Goal: Task Accomplishment & Management: Complete application form

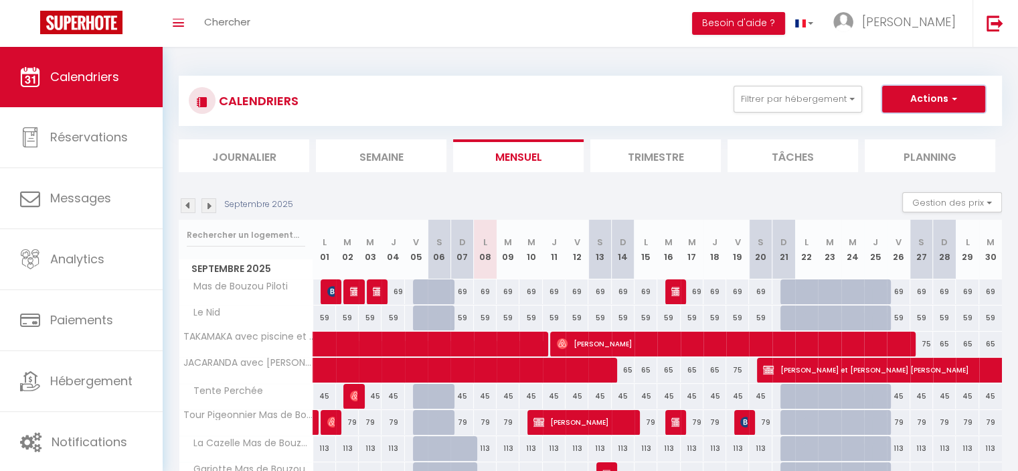
click at [940, 93] on button "Actions" at bounding box center [933, 99] width 103 height 27
click at [916, 128] on link "Nouvelle réservation" at bounding box center [919, 130] width 116 height 20
select select
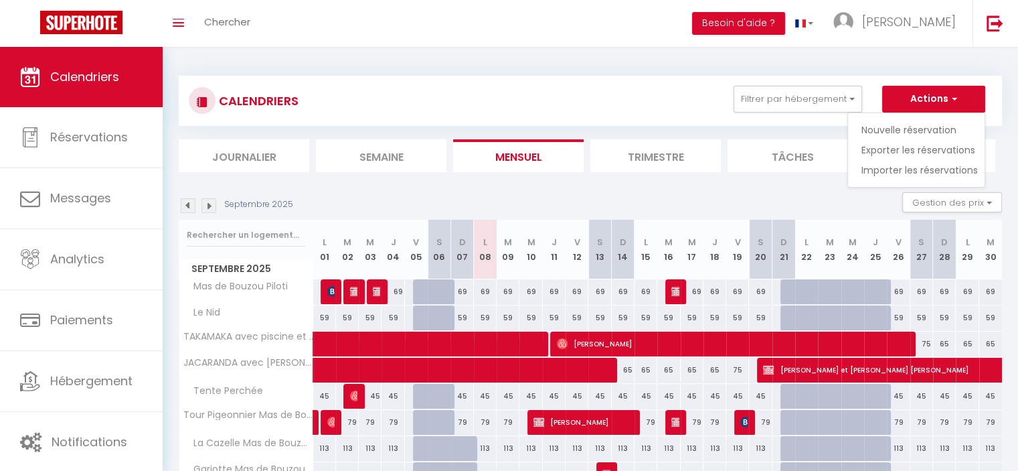
select select
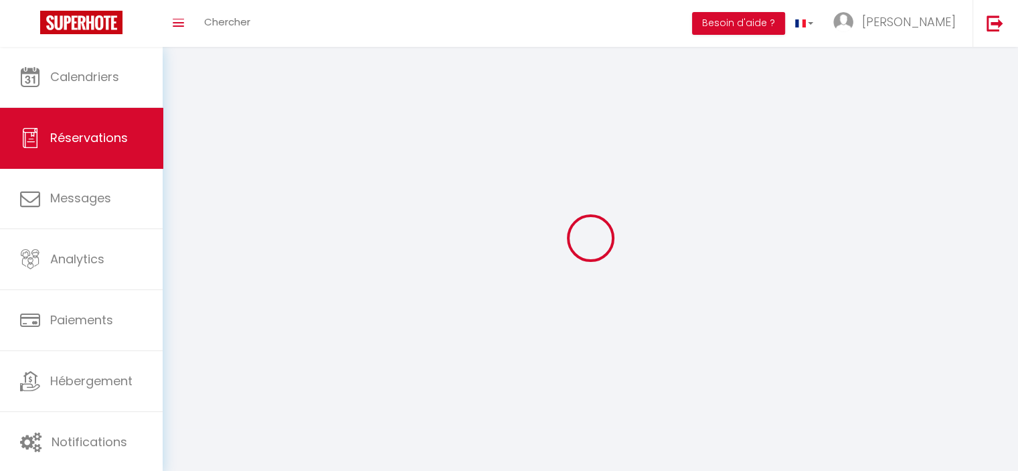
select select
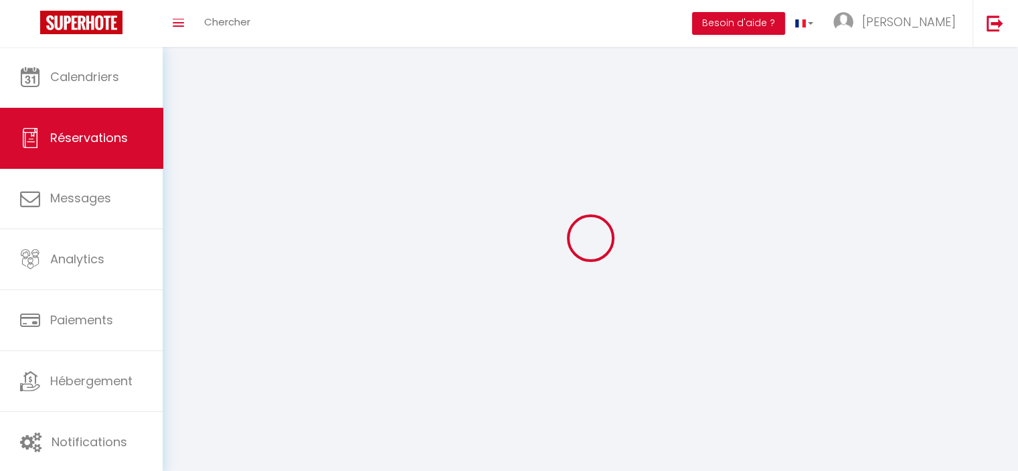
select select
checkbox input "false"
select select
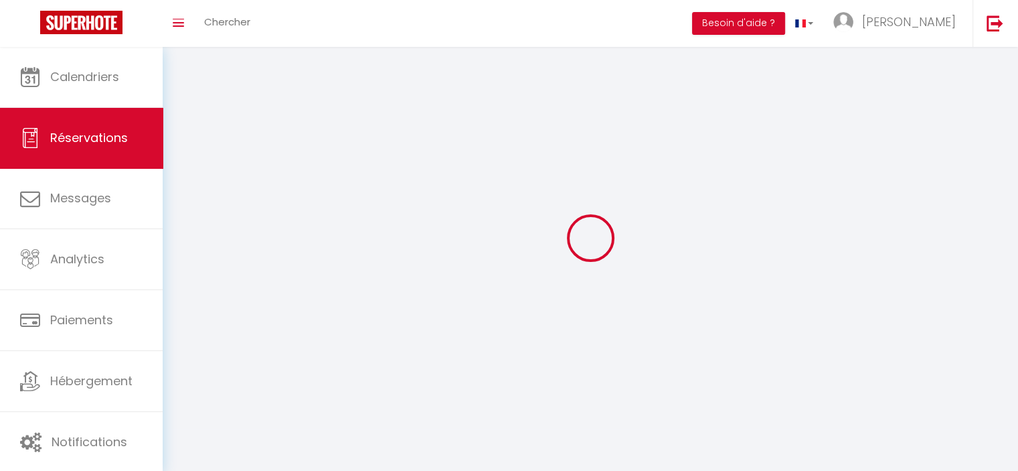
select select
checkbox input "false"
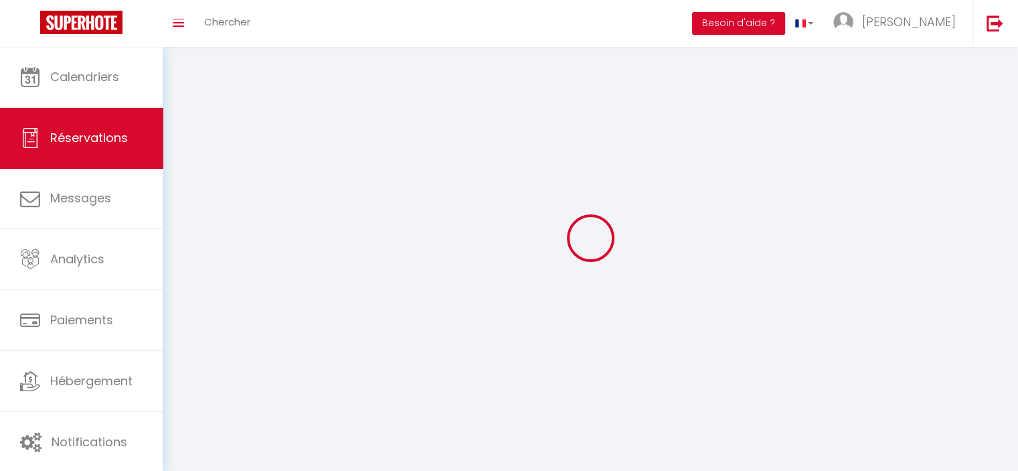
select select
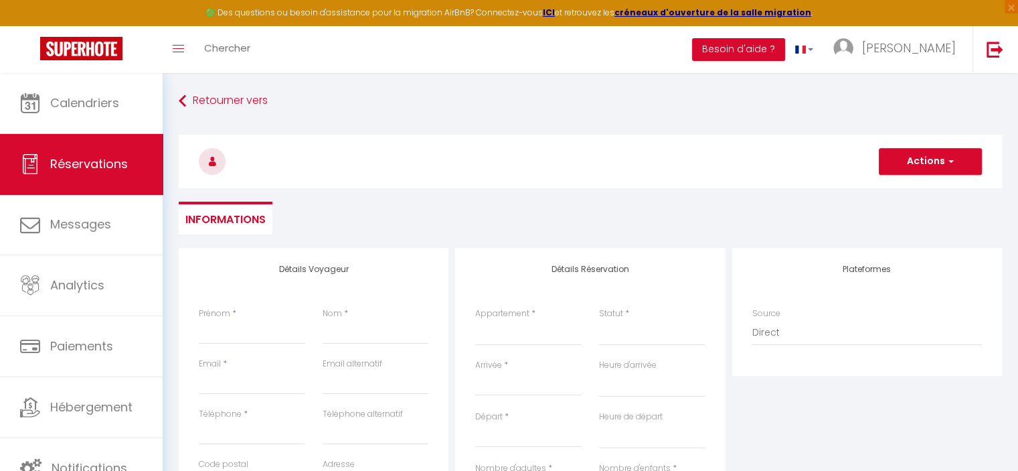
select select
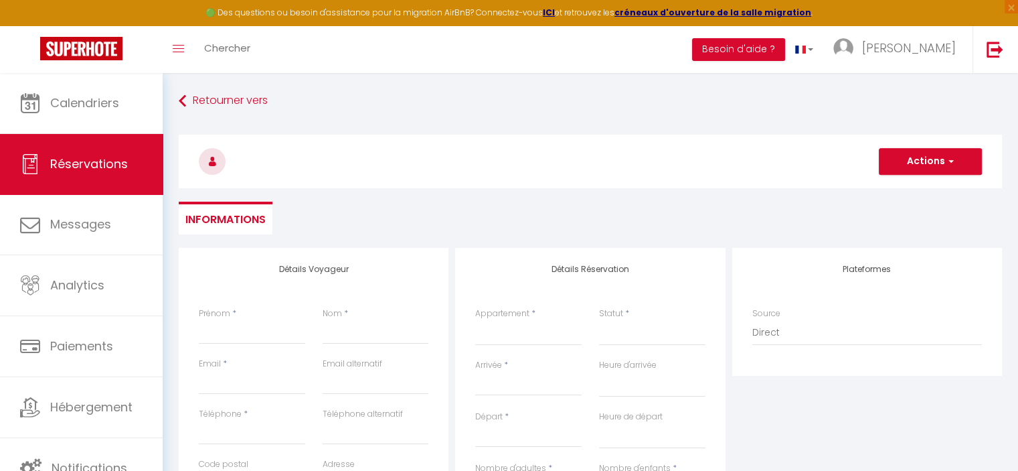
checkbox input "false"
select select
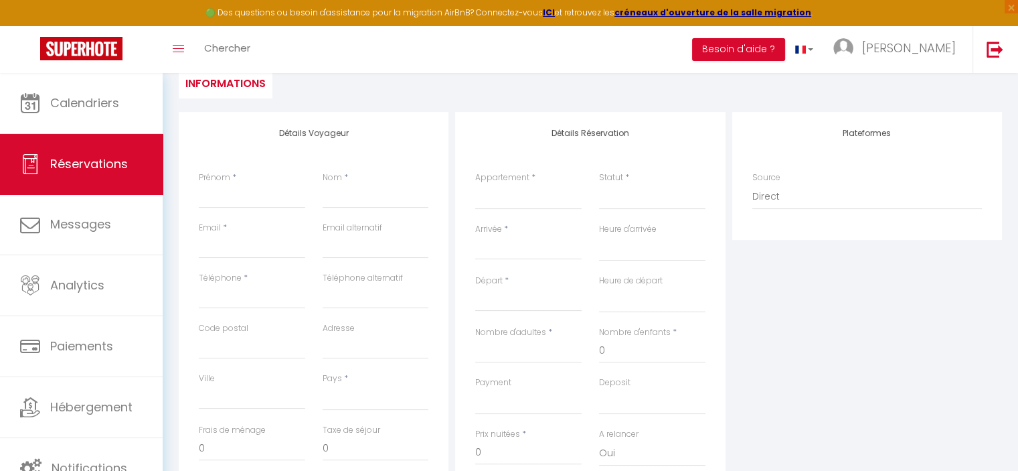
scroll to position [137, 0]
click at [235, 197] on input "Prénom" at bounding box center [252, 195] width 106 height 24
type input "L"
select select
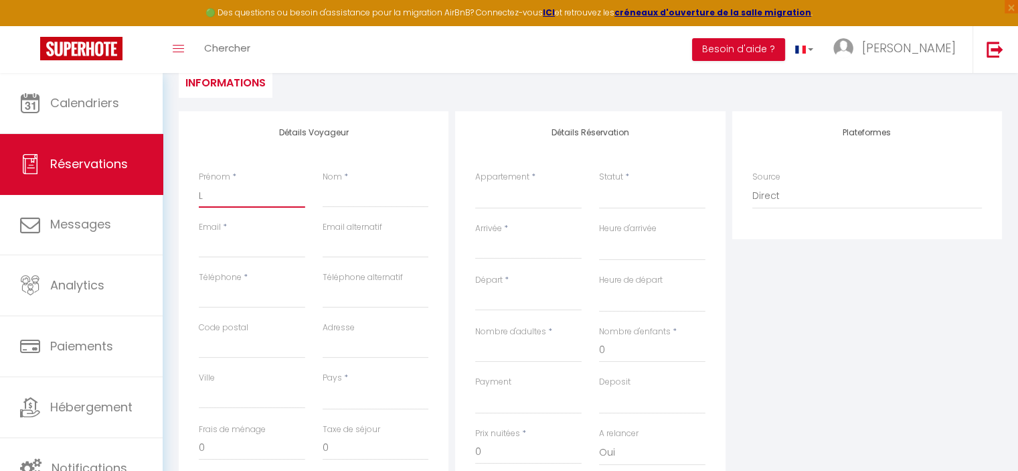
select select
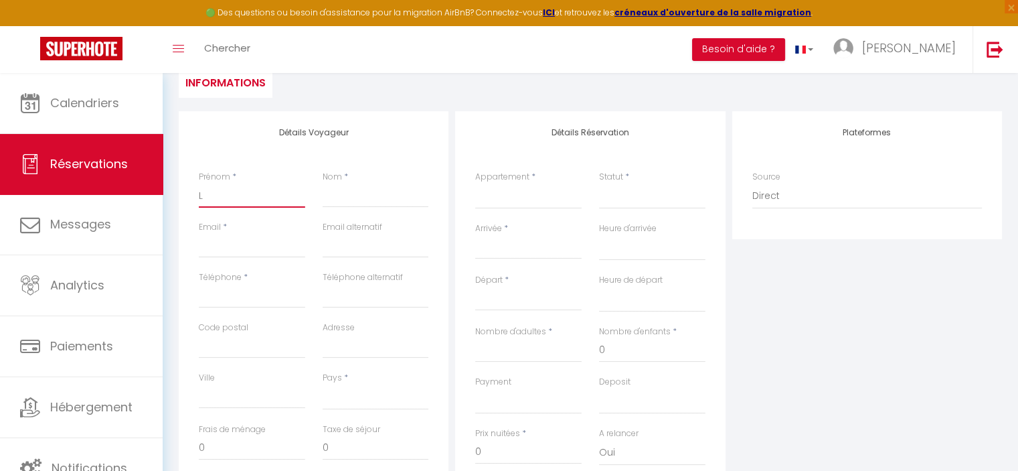
checkbox input "false"
type input "Li"
select select
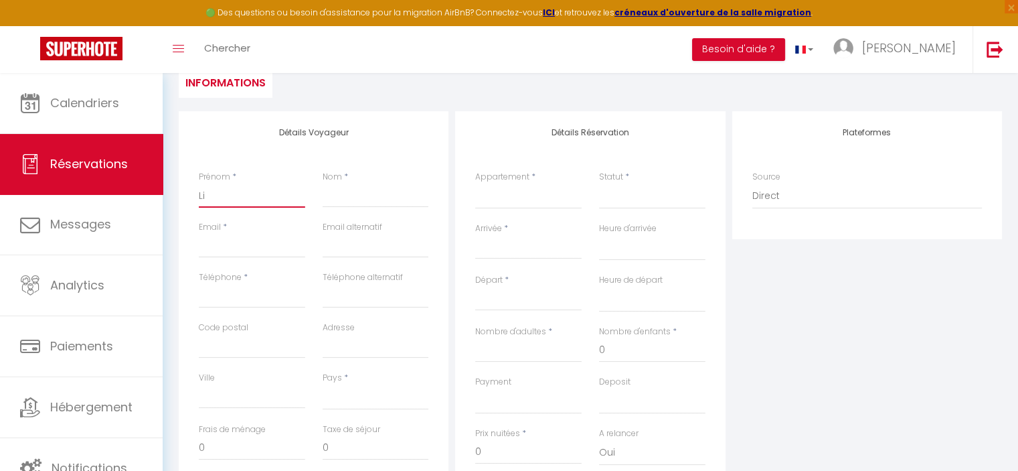
select select
checkbox input "false"
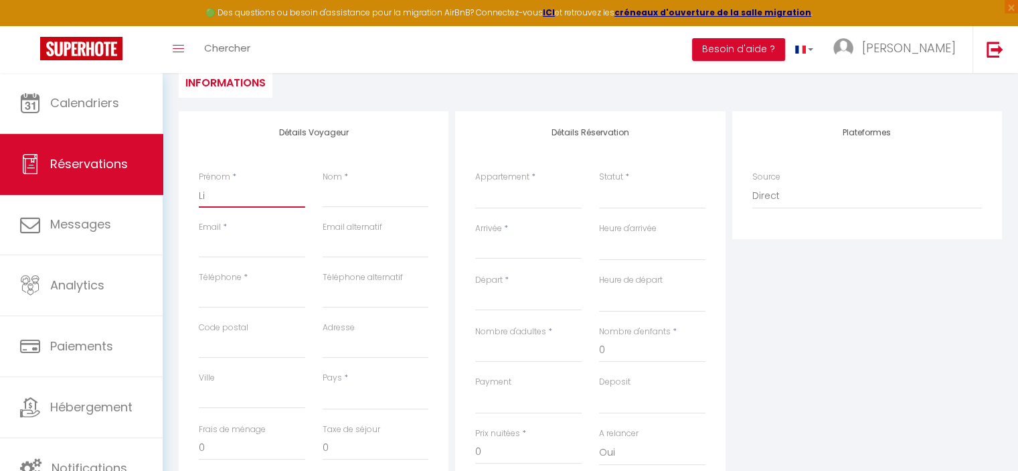
type input "Lio"
select select
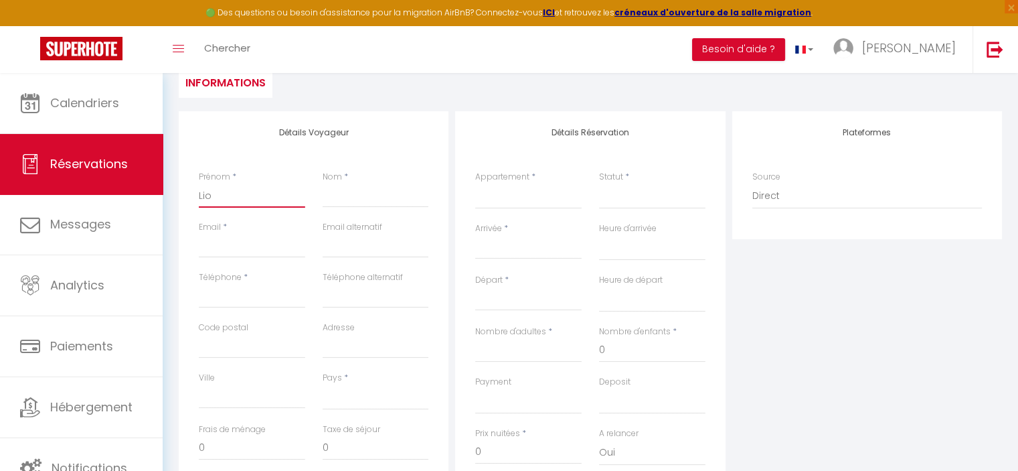
select select
checkbox input "false"
type input "Lion"
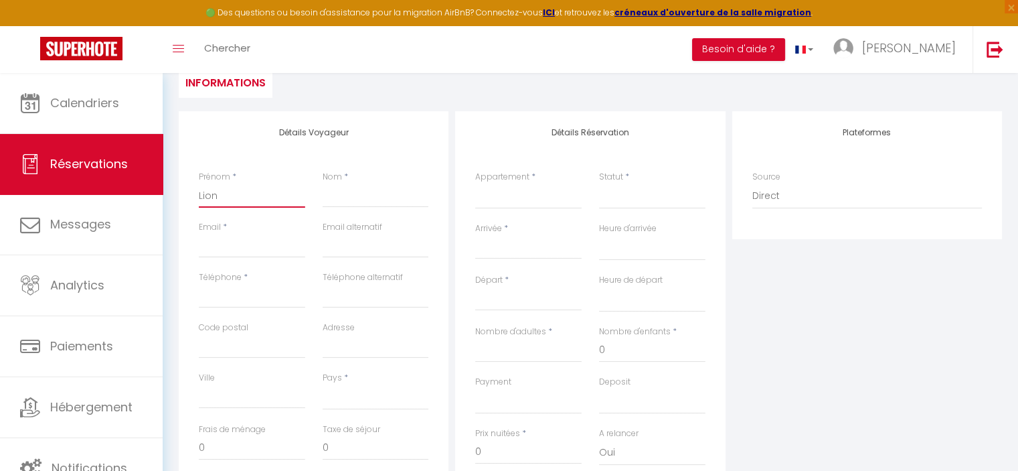
select select
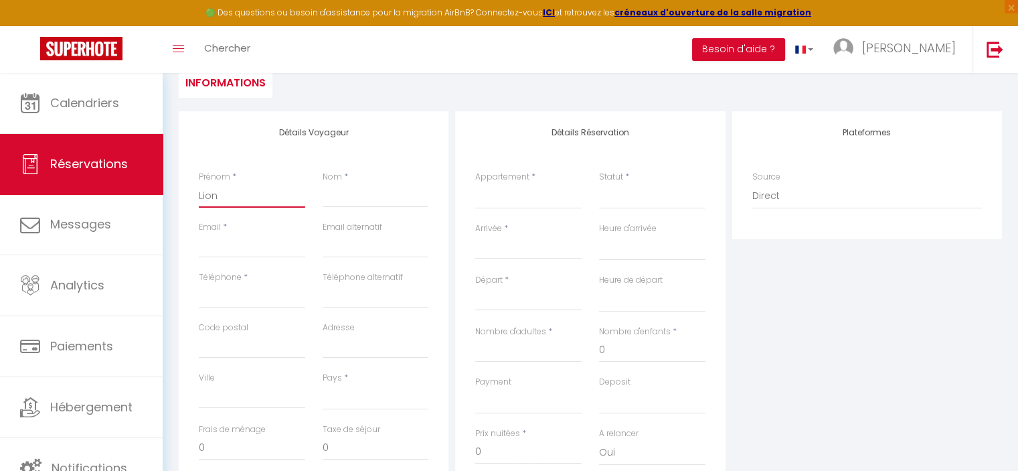
select select
checkbox input "false"
type input "Lione"
select select
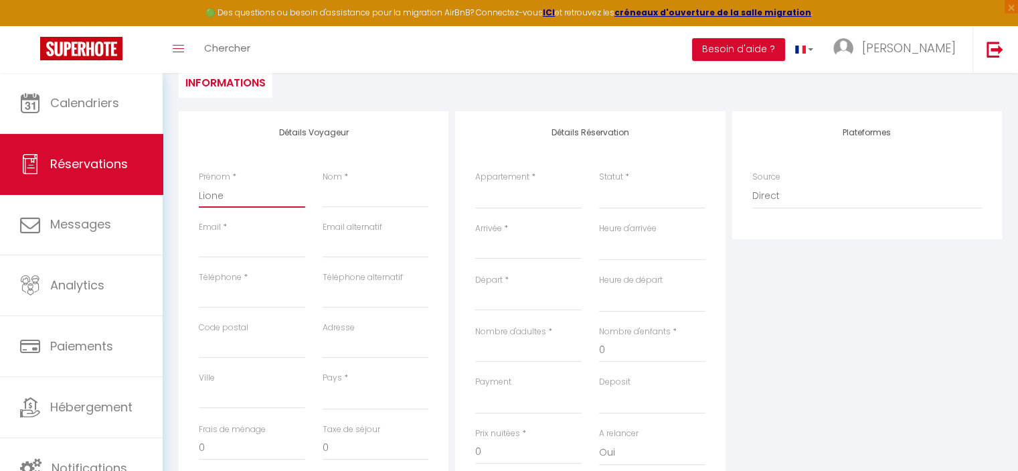
select select
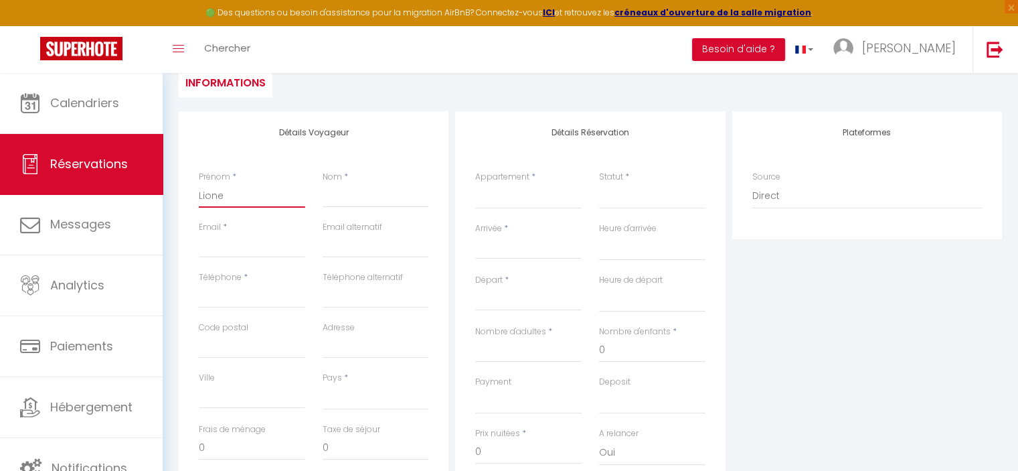
select select
checkbox input "false"
type input "[PERSON_NAME]"
select select
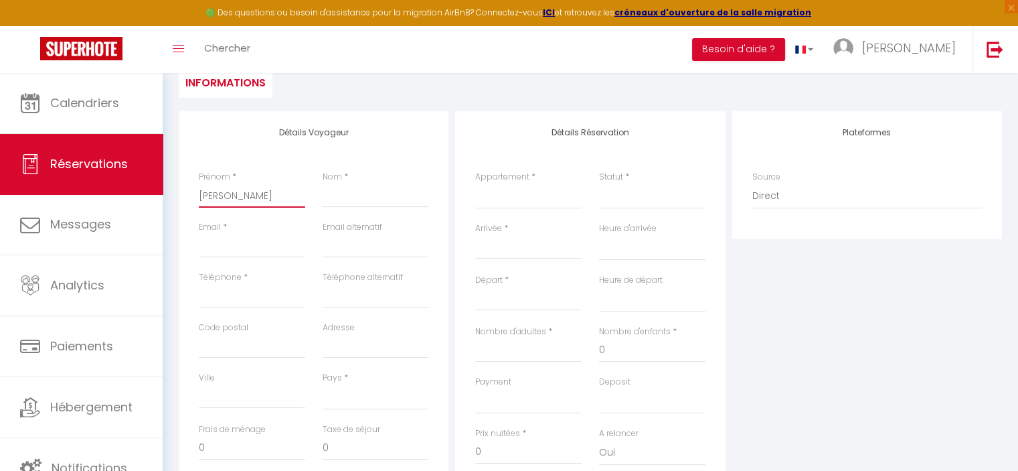
select select
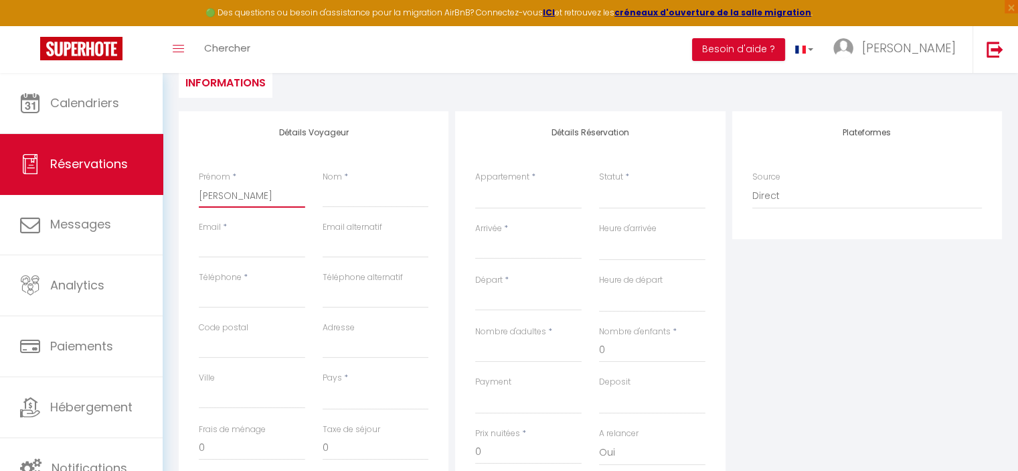
checkbox input "false"
type input "[PERSON_NAME]"
select select
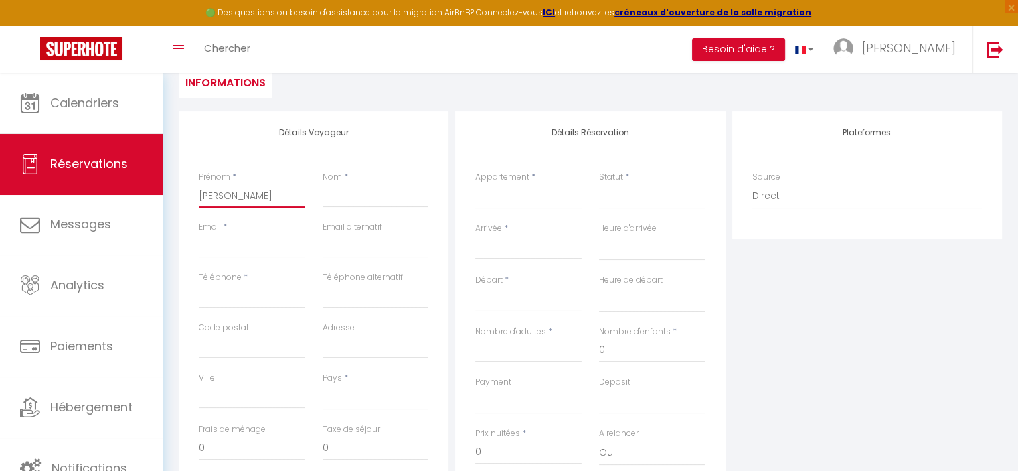
select select
checkbox input "false"
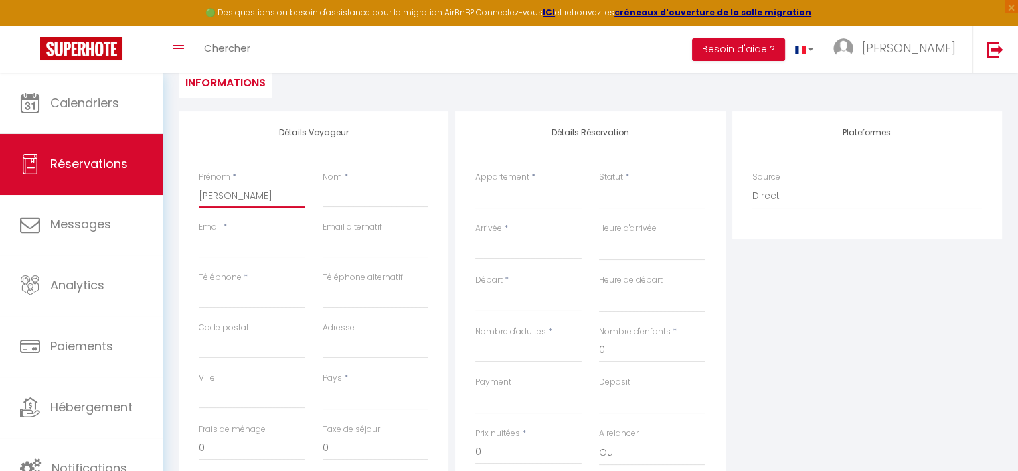
type input "[PERSON_NAME]"
click at [337, 195] on input "Nom" at bounding box center [376, 195] width 106 height 24
type input "x"
select select
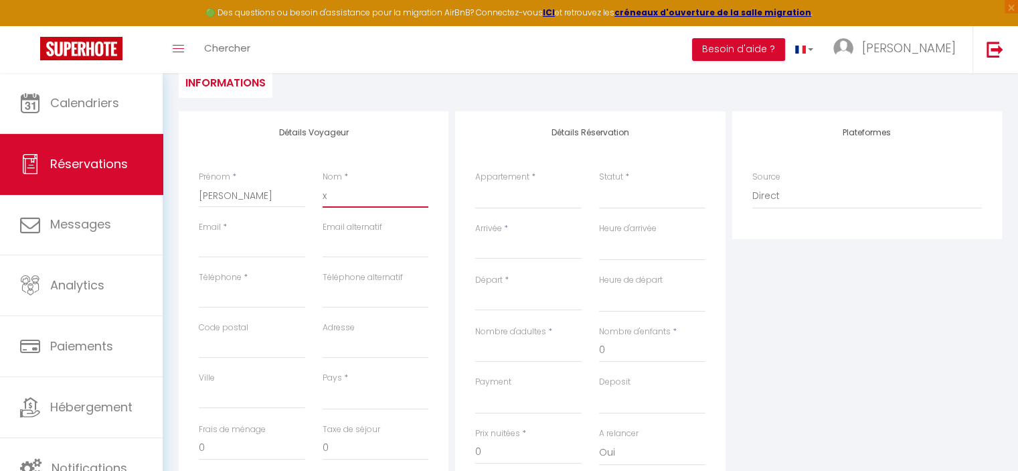
select select
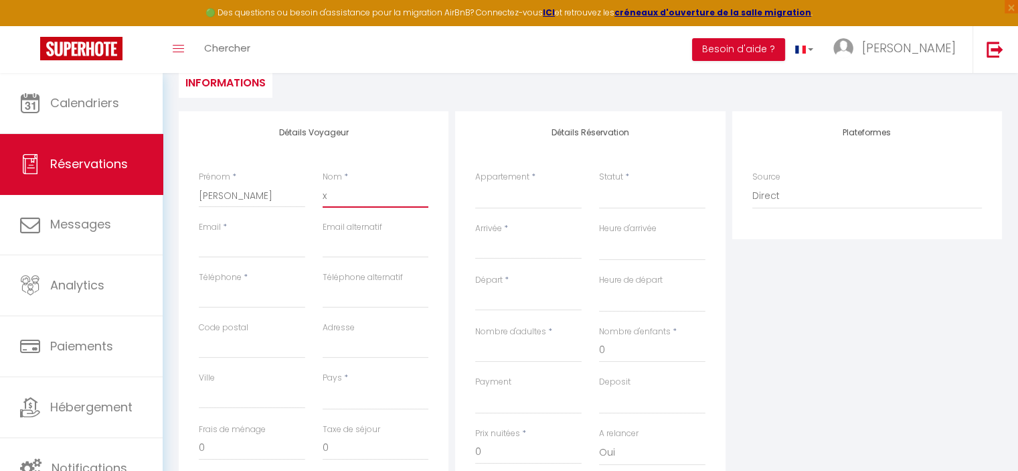
checkbox input "false"
type input "xx"
select select
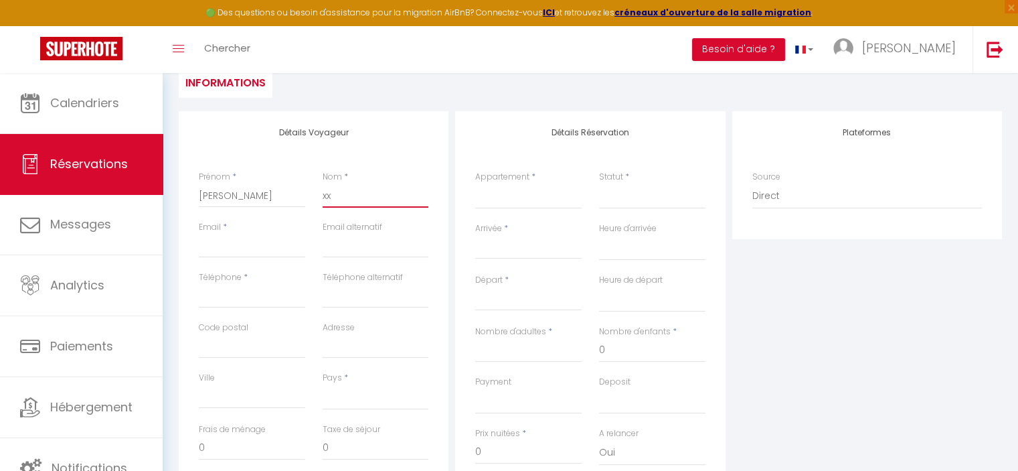
select select
checkbox input "false"
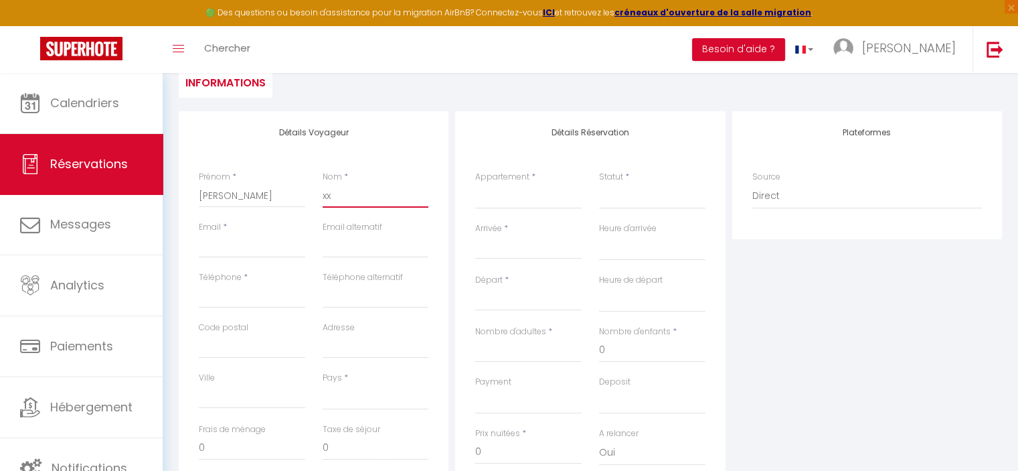
type input "xxx"
select select
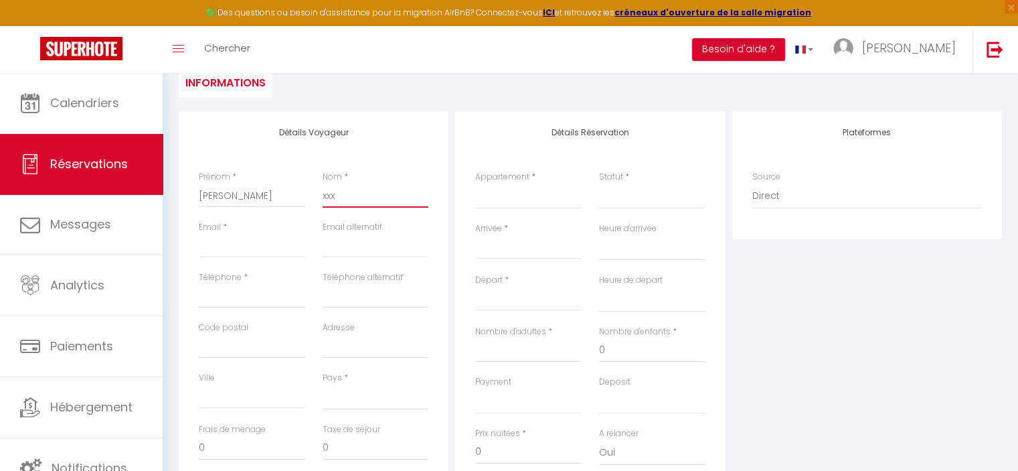
select select
checkbox input "false"
type input "xxx"
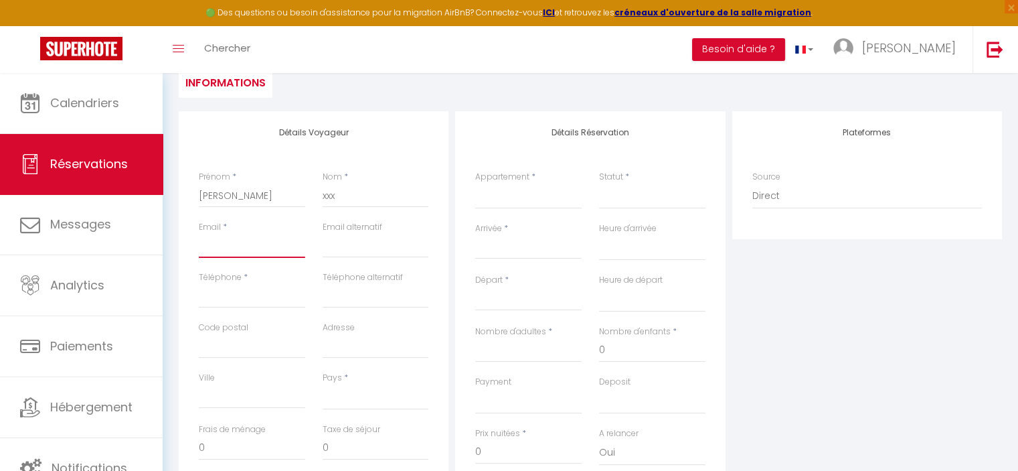
click at [238, 244] on input "Email client" at bounding box center [252, 246] width 106 height 24
type input "[EMAIL_ADDRESS][DOMAIN_NAME]"
type input "46320"
type input "[STREET_ADDRESS]"
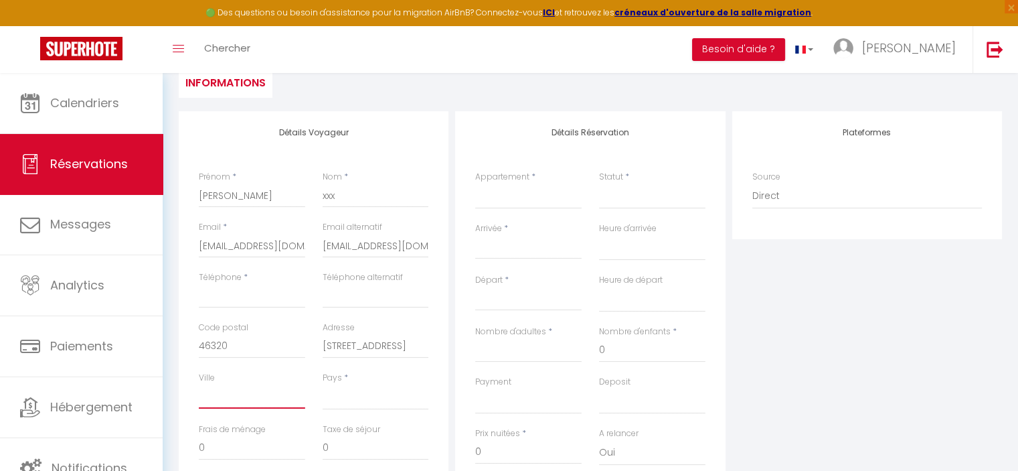
type input "GREZES"
select select "FR"
select select
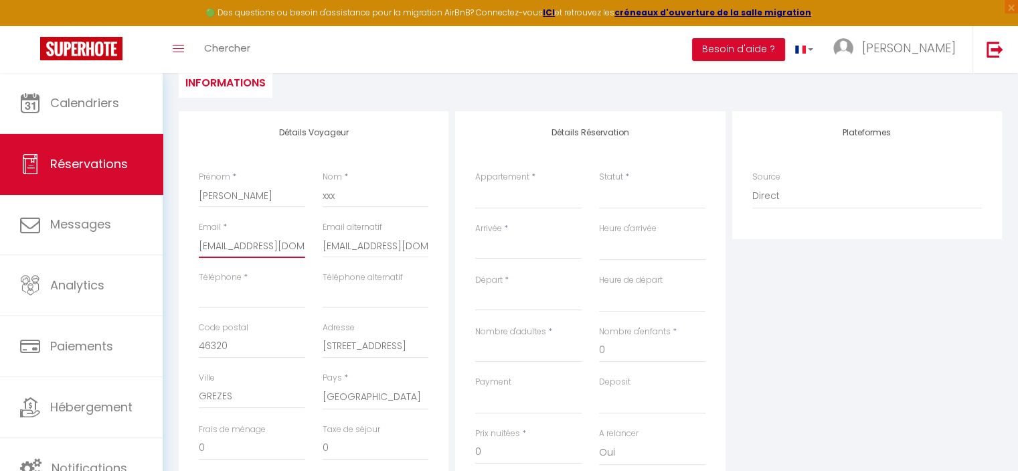
select select
checkbox input "false"
click at [257, 294] on input "Téléphone" at bounding box center [252, 296] width 106 height 24
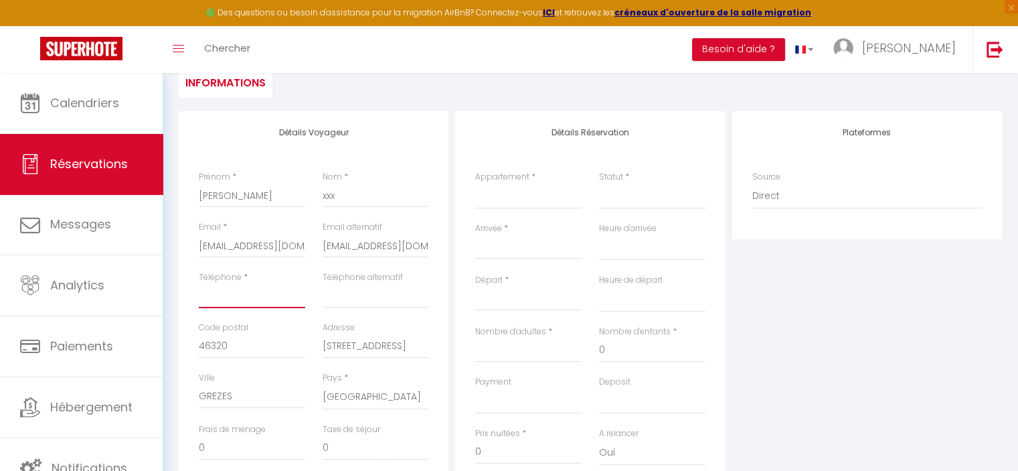
type input "0"
select select
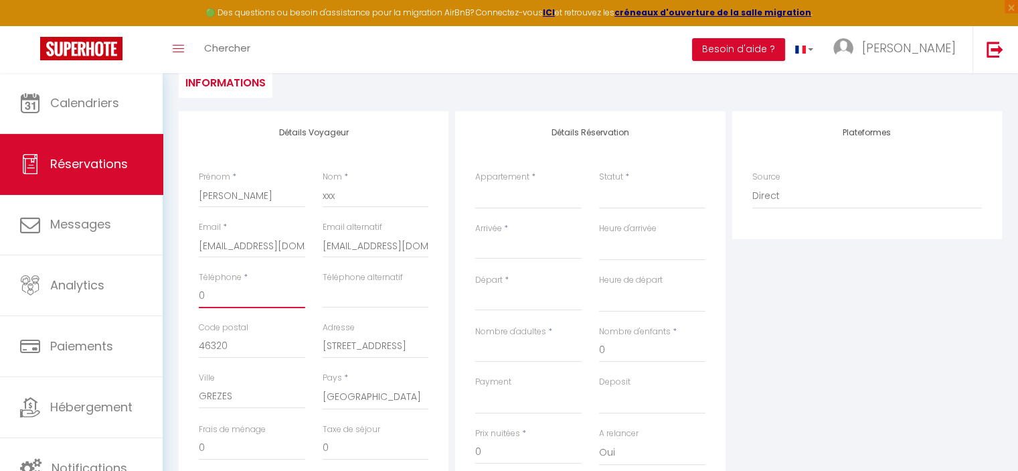
select select
checkbox input "false"
type input "06"
select select
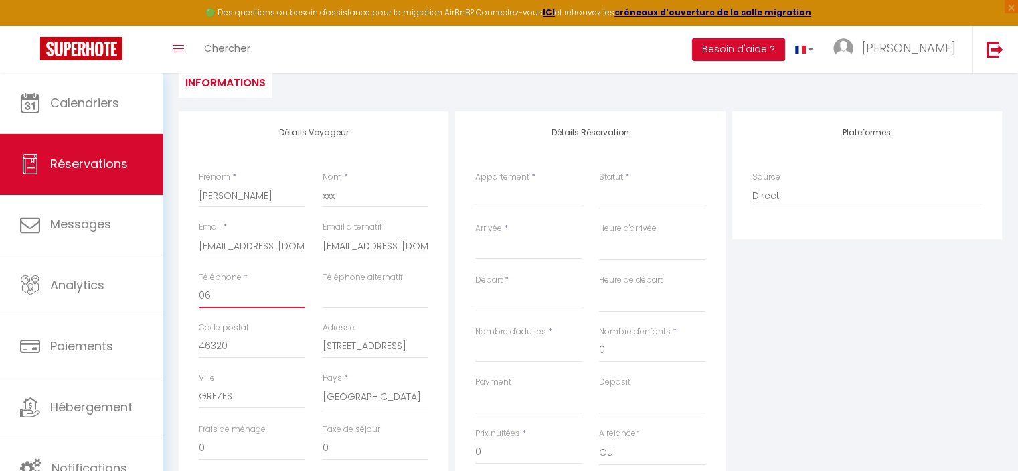
select select
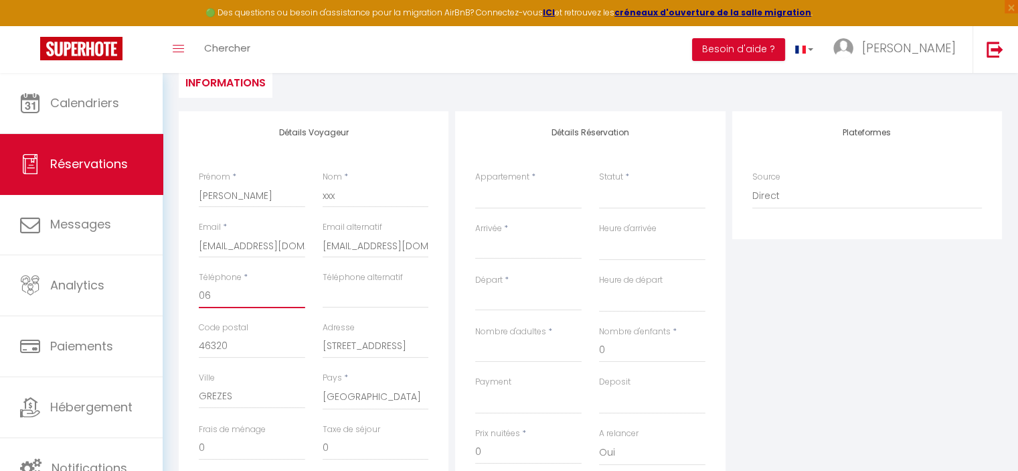
checkbox input "false"
type input "068"
select select
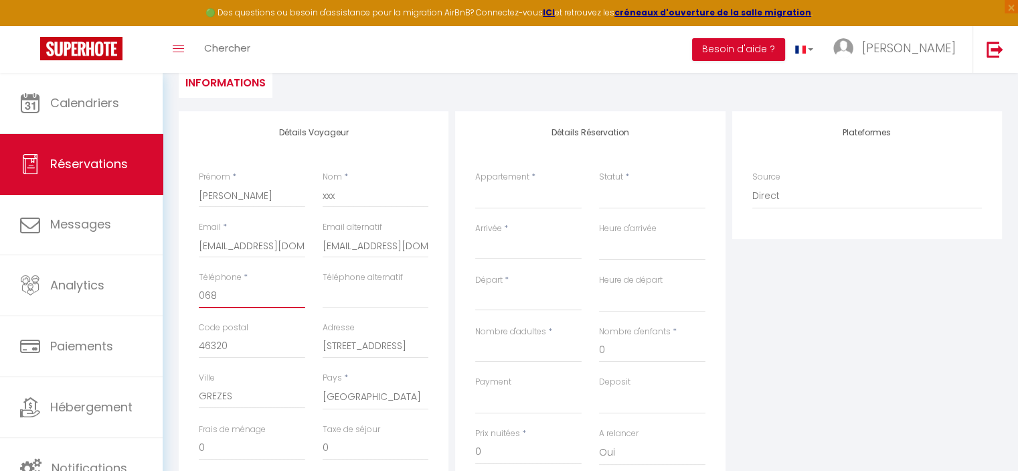
select select
checkbox input "false"
type input "0687"
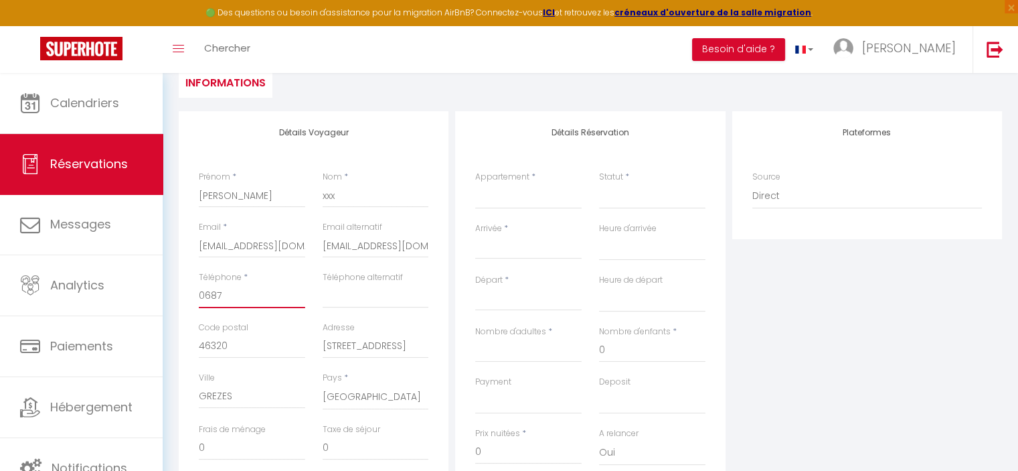
select select
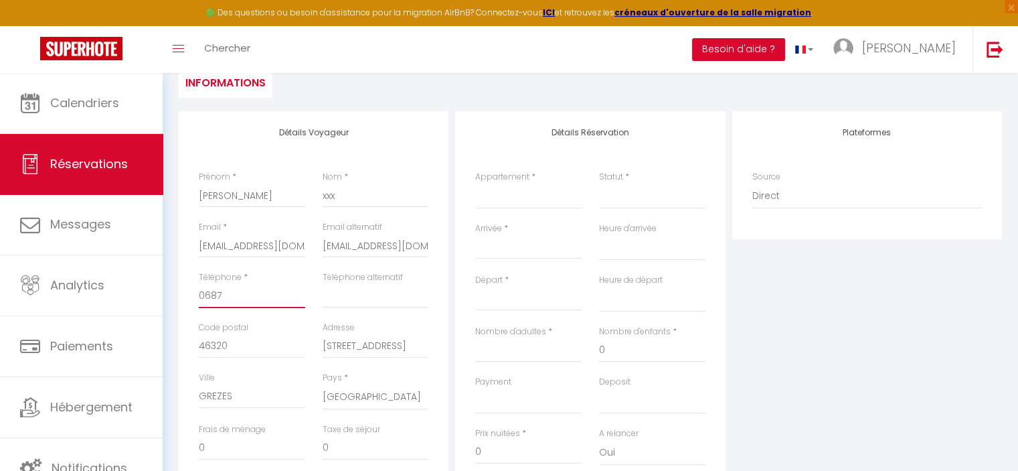
select select
checkbox input "false"
type input "06870"
select select
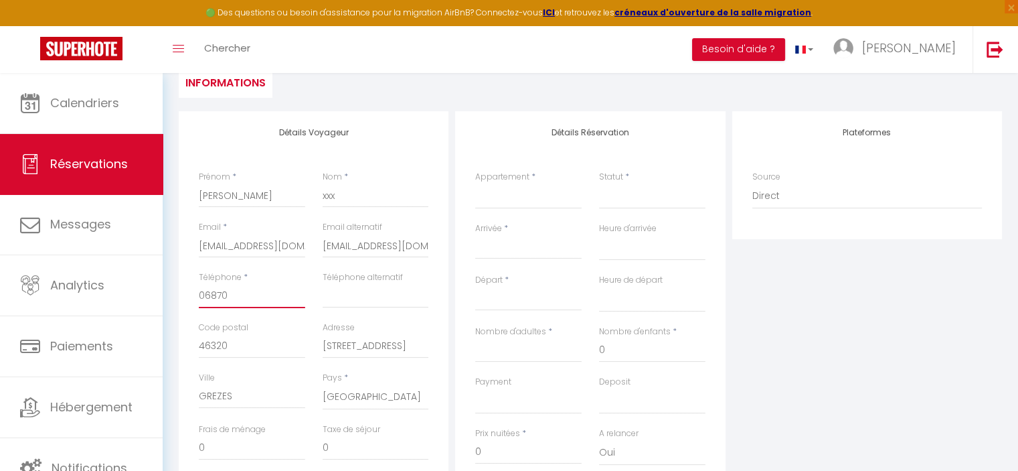
select select
checkbox input "false"
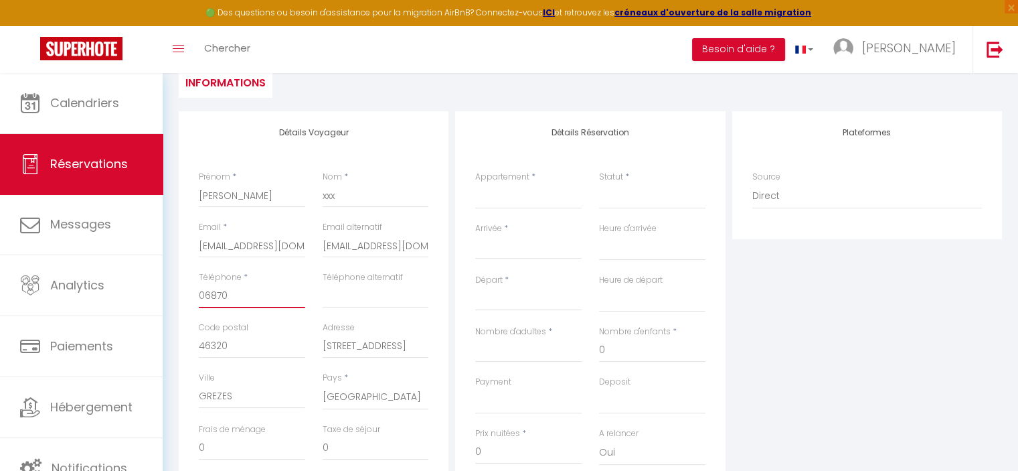
type input "068708"
select select
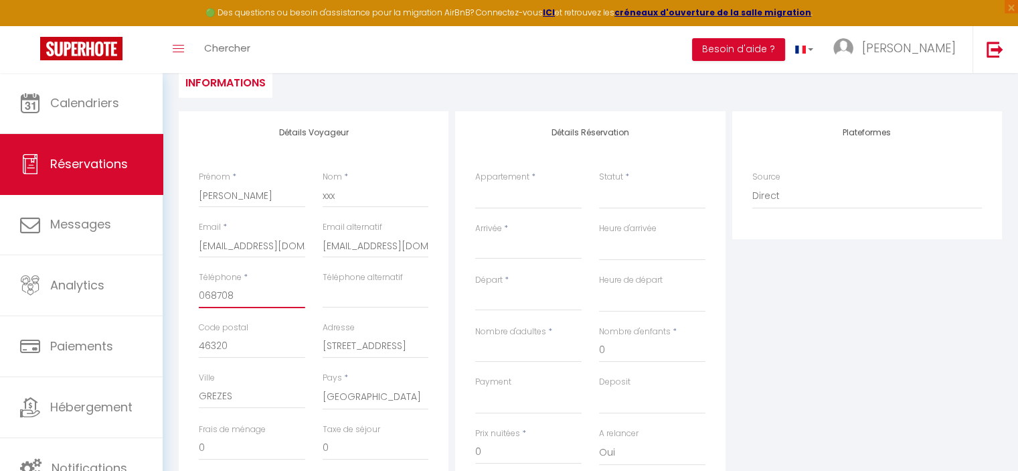
select select
checkbox input "false"
type input "0687089"
select select
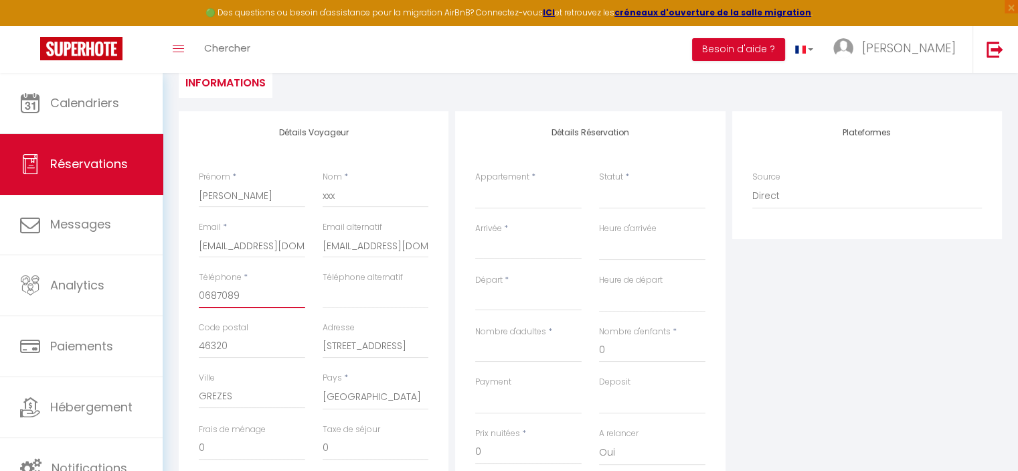
select select
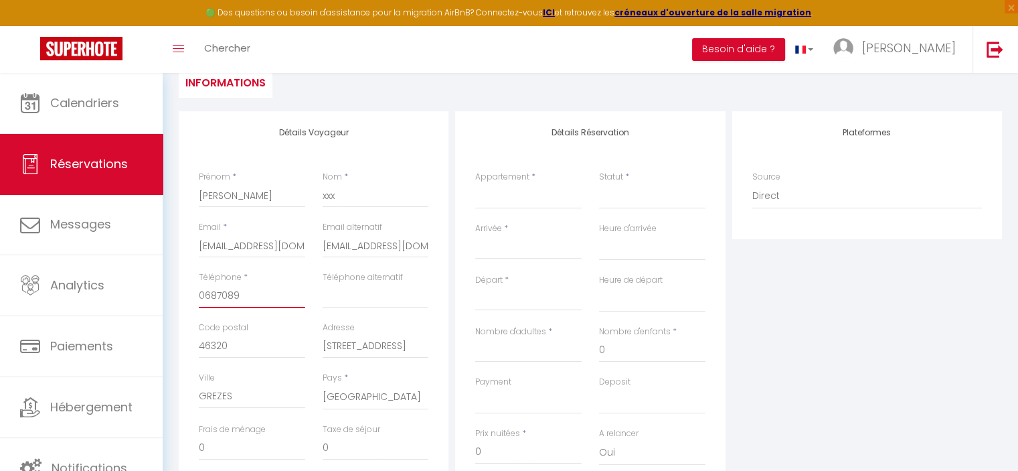
checkbox input "false"
type input "06870896"
select select
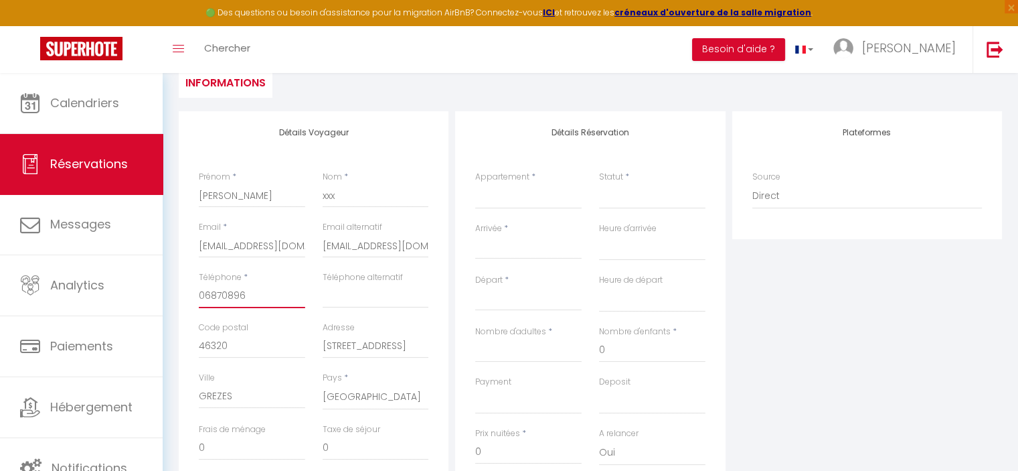
select select
checkbox input "false"
type input "068708964"
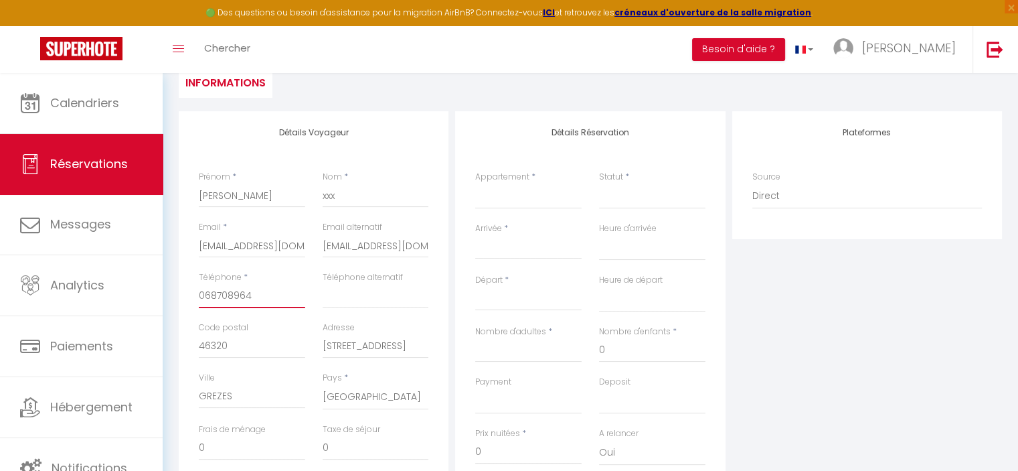
select select
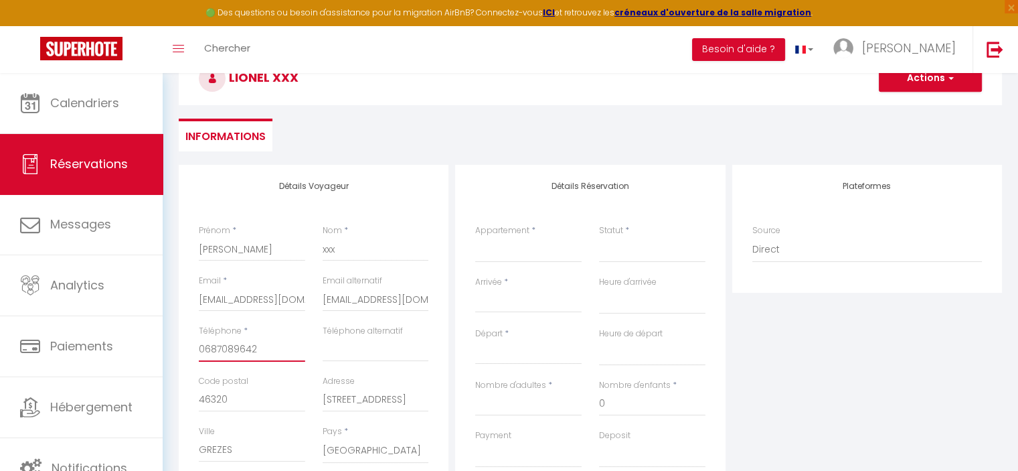
scroll to position [70, 0]
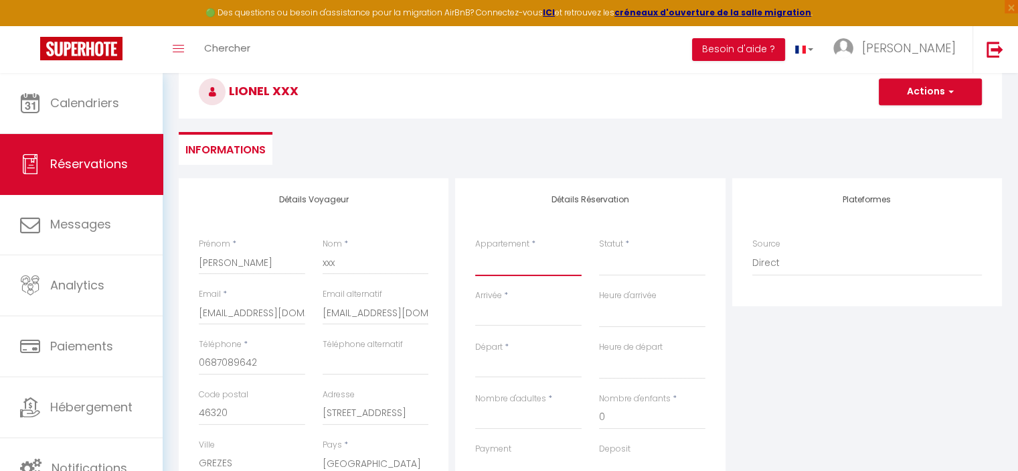
click at [529, 270] on select "Mas de Bouzou Piloti Le Nid TAKAMAKA avec piscine et proche des plages [GEOGRAP…" at bounding box center [528, 262] width 106 height 25
click at [475, 250] on select "Mas de Bouzou Piloti Le Nid TAKAMAKA avec piscine et proche des plages [GEOGRAP…" at bounding box center [528, 262] width 106 height 25
click at [613, 268] on select "Confirmé Non Confirmé [PERSON_NAME] par le voyageur No Show Request" at bounding box center [652, 262] width 106 height 25
click at [599, 250] on select "Confirmé Non Confirmé [PERSON_NAME] par le voyageur No Show Request" at bounding box center [652, 262] width 106 height 25
click at [506, 314] on input "Arrivée" at bounding box center [528, 315] width 106 height 17
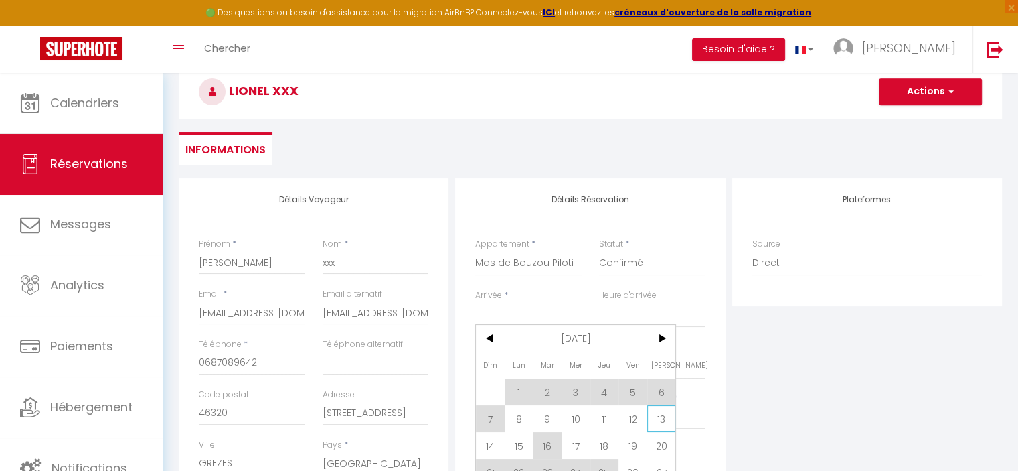
click at [661, 417] on span "13" at bounding box center [661, 418] width 29 height 27
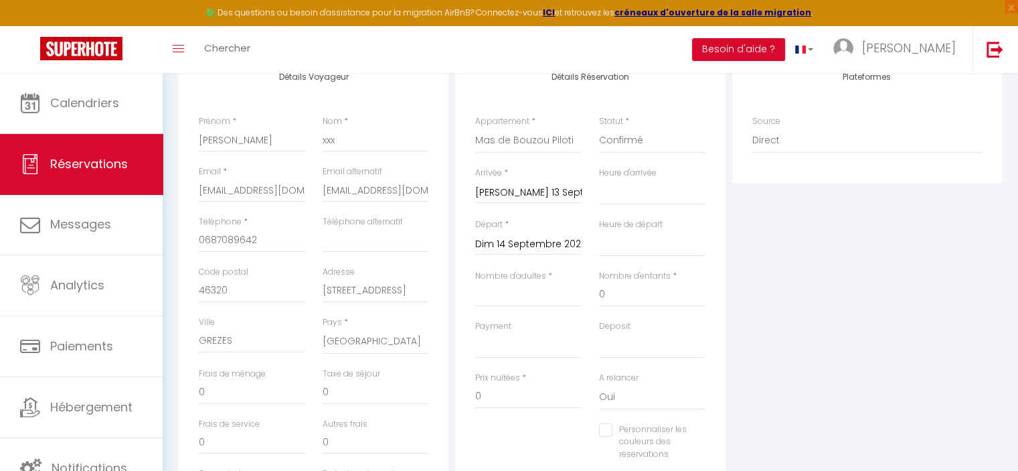
scroll to position [201, 0]
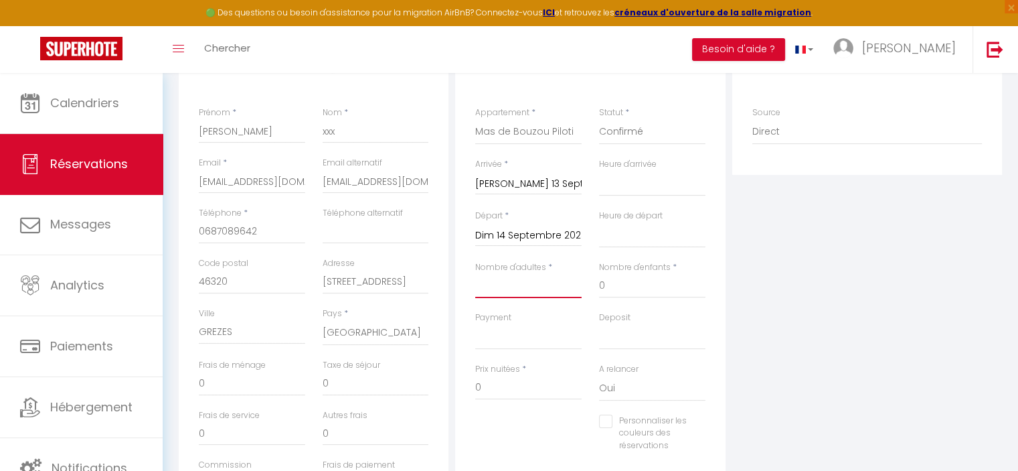
click at [525, 287] on input "Nombre d'adultes" at bounding box center [528, 286] width 106 height 24
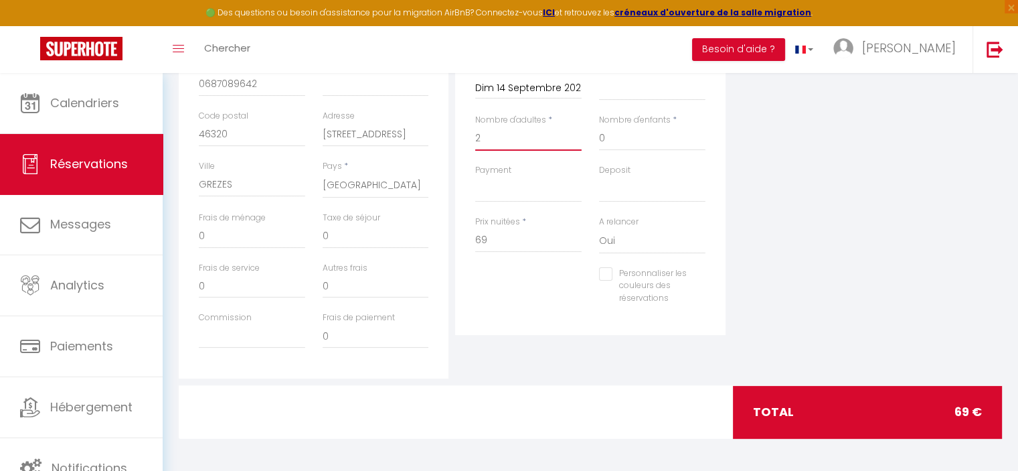
scroll to position [0, 0]
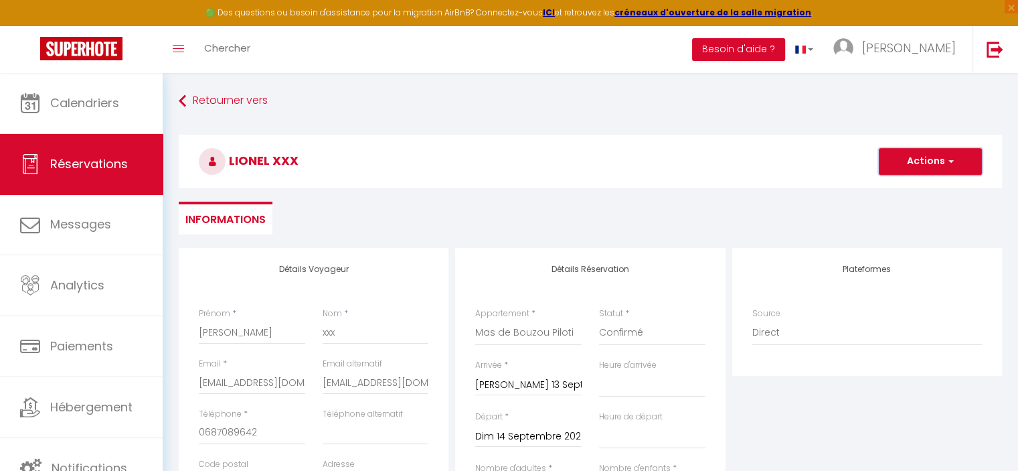
click at [954, 160] on button "Actions" at bounding box center [930, 161] width 103 height 27
click at [899, 187] on link "Enregistrer" at bounding box center [917, 190] width 106 height 17
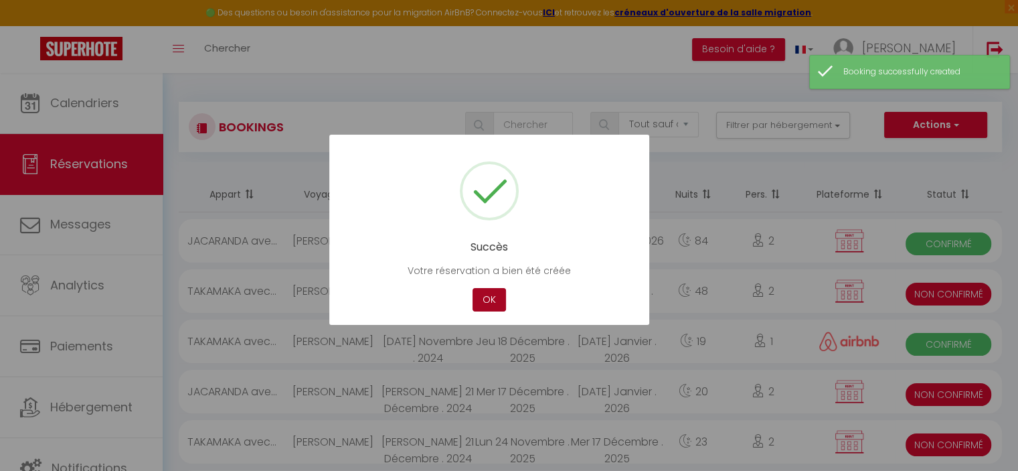
click at [496, 303] on button "OK" at bounding box center [489, 299] width 33 height 23
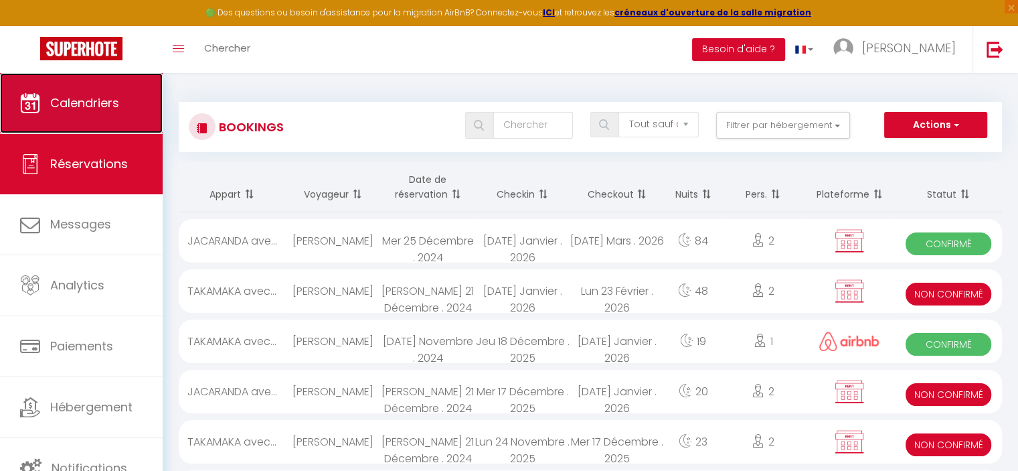
click at [114, 100] on span "Calendriers" at bounding box center [84, 102] width 69 height 17
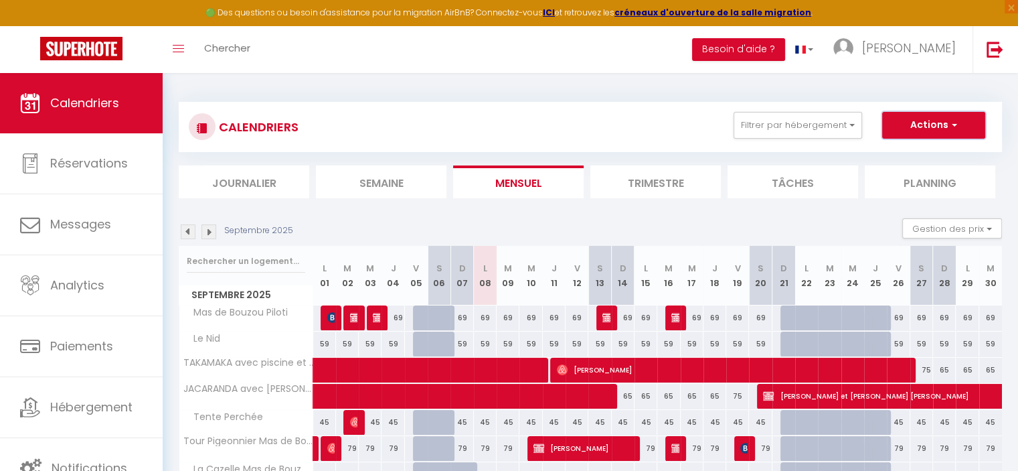
click at [940, 122] on button "Actions" at bounding box center [933, 125] width 103 height 27
click at [895, 153] on link "Nouvelle réservation" at bounding box center [919, 156] width 116 height 20
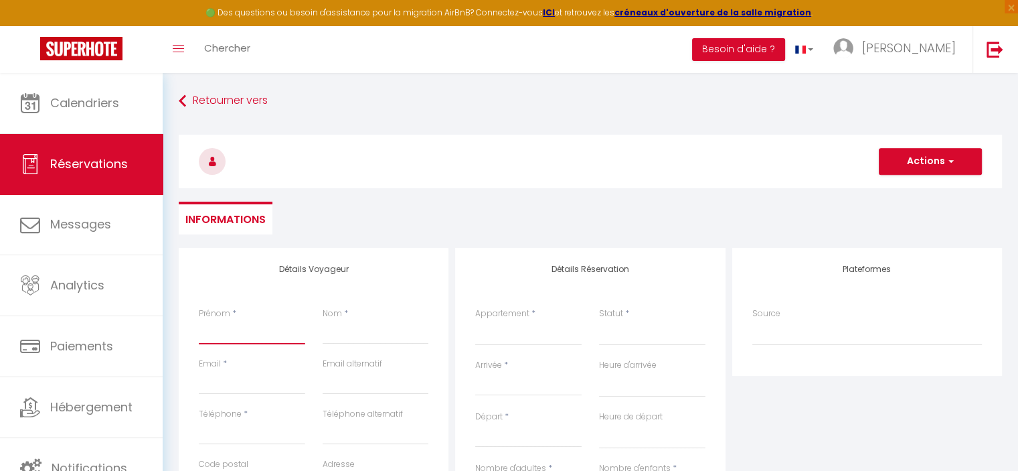
click at [240, 331] on input "Prénom" at bounding box center [252, 332] width 106 height 24
click at [347, 340] on input "Nom" at bounding box center [376, 332] width 106 height 24
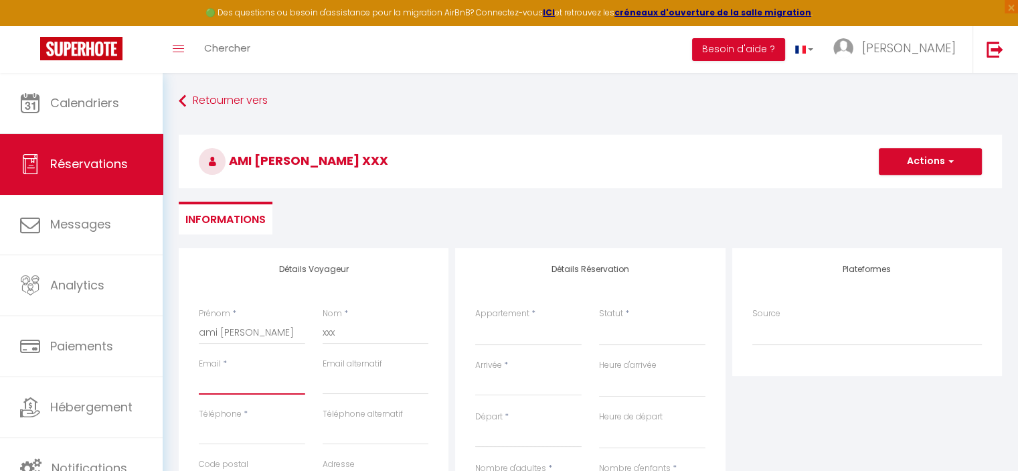
click at [230, 385] on input "Email client" at bounding box center [252, 382] width 106 height 24
click at [248, 423] on input "Téléphone" at bounding box center [252, 432] width 106 height 24
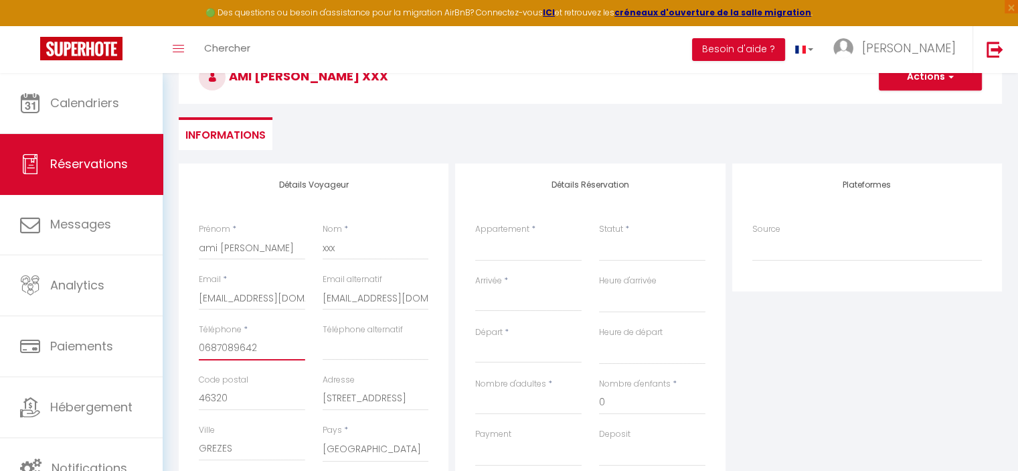
scroll to position [52, 0]
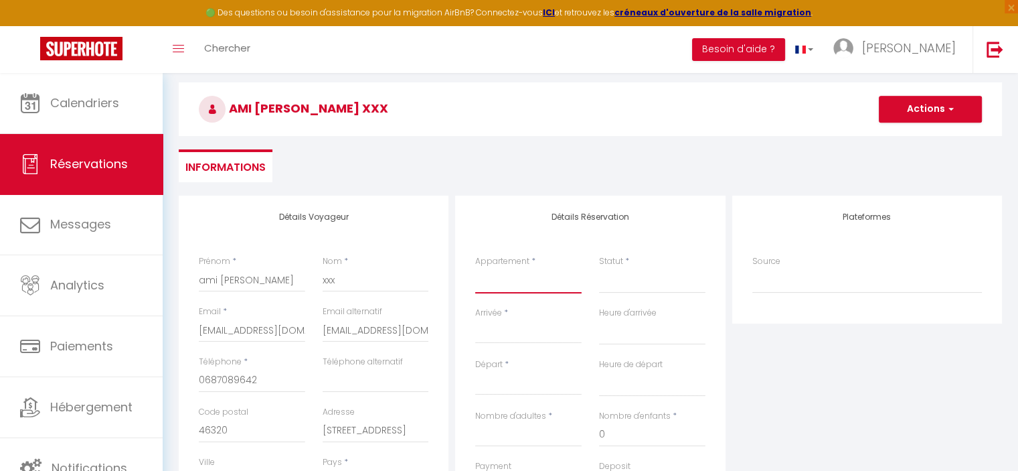
click at [533, 282] on select "Mas de Bouzou Piloti Le Nid TAKAMAKA avec piscine et proche des plages [GEOGRAP…" at bounding box center [528, 280] width 106 height 25
click at [475, 268] on select "Mas de Bouzou Piloti Le Nid TAKAMAKA avec piscine et proche des plages [GEOGRAP…" at bounding box center [528, 280] width 106 height 25
click at [629, 278] on select "Confirmé Non Confirmé [PERSON_NAME] par le voyageur No Show Request" at bounding box center [652, 280] width 106 height 25
click at [602, 278] on select "Confirmé Non Confirmé [PERSON_NAME] par le voyageur No Show Request" at bounding box center [652, 280] width 106 height 25
click at [614, 273] on select "Confirmé Non Confirmé [PERSON_NAME] par le voyageur No Show Request" at bounding box center [652, 280] width 106 height 25
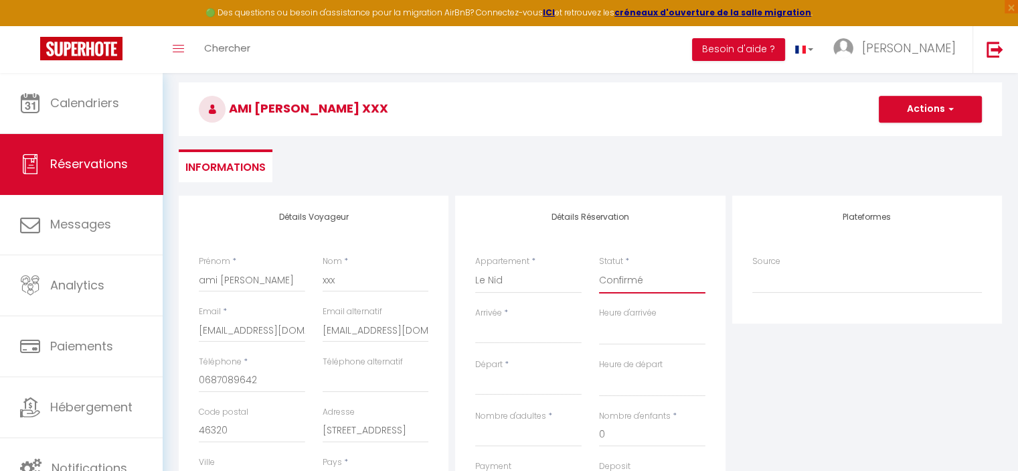
click at [599, 268] on select "Confirmé Non Confirmé [PERSON_NAME] par le voyageur No Show Request" at bounding box center [652, 280] width 106 height 25
click at [531, 333] on input "Arrivée" at bounding box center [528, 332] width 106 height 17
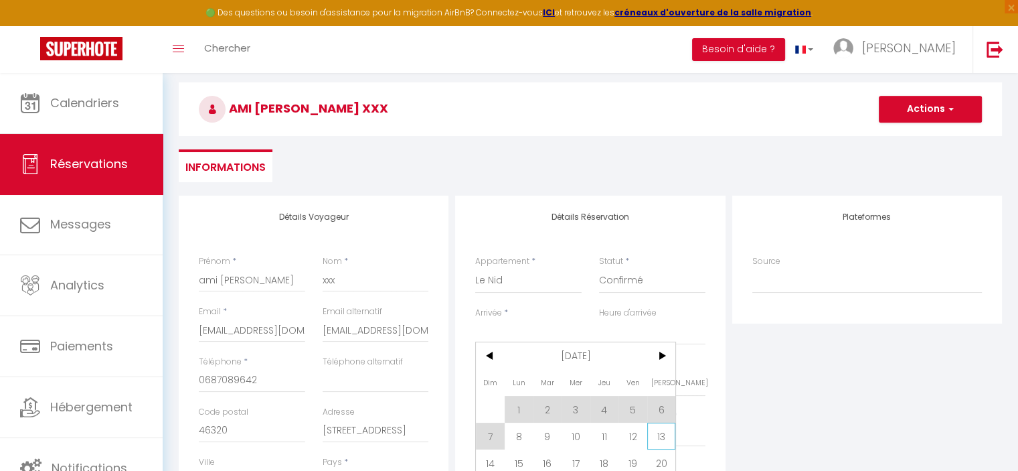
click at [657, 435] on span "13" at bounding box center [661, 435] width 29 height 27
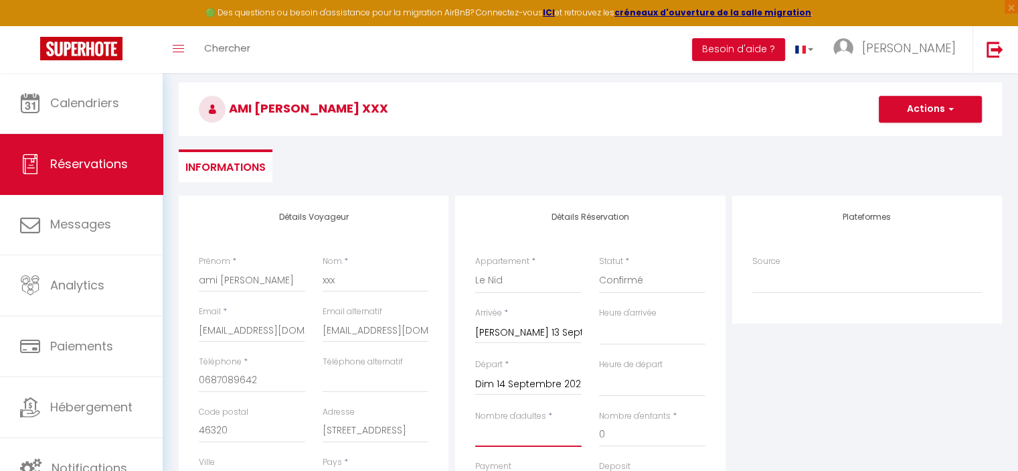
click at [495, 434] on input "Nombre d'adultes" at bounding box center [528, 434] width 106 height 24
click at [947, 100] on button "Actions" at bounding box center [930, 109] width 103 height 27
click at [909, 136] on link "Enregistrer" at bounding box center [917, 138] width 106 height 17
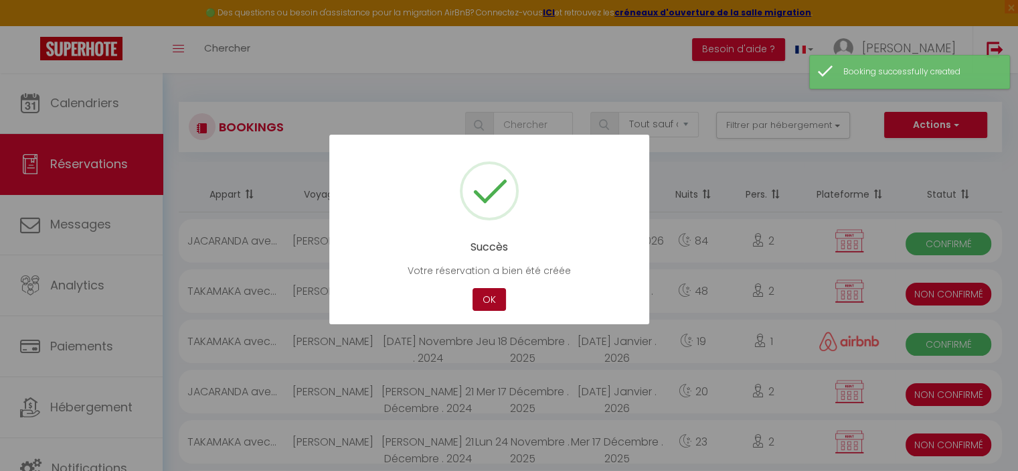
click at [484, 298] on button "OK" at bounding box center [489, 299] width 33 height 23
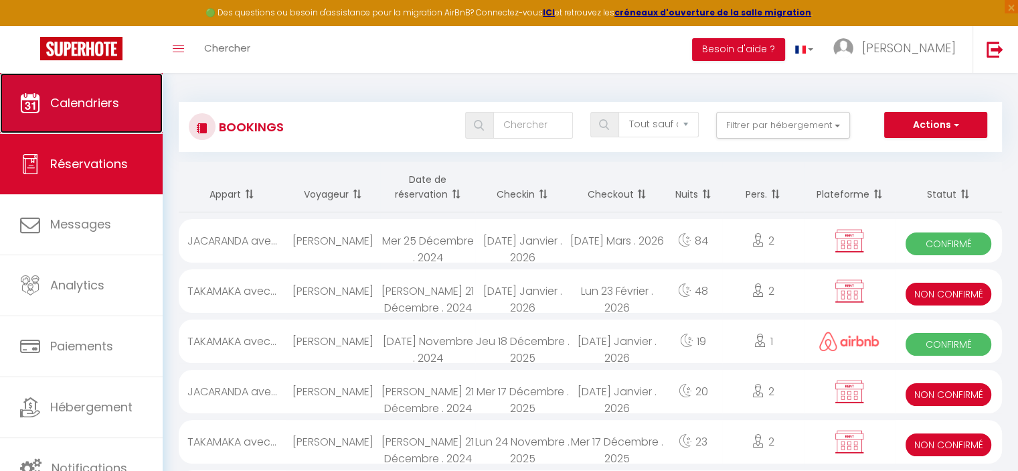
click at [83, 90] on link "Calendriers" at bounding box center [81, 103] width 163 height 60
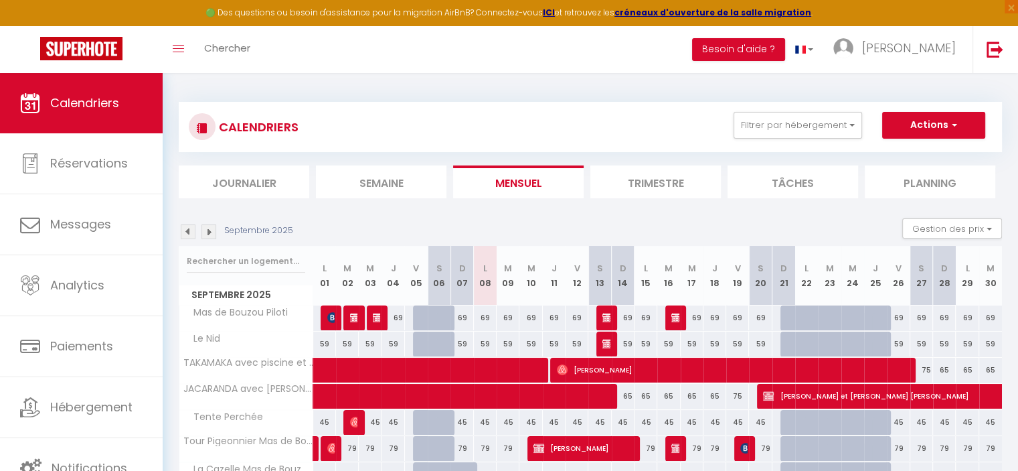
scroll to position [96, 0]
